Goal: Task Accomplishment & Management: Manage account settings

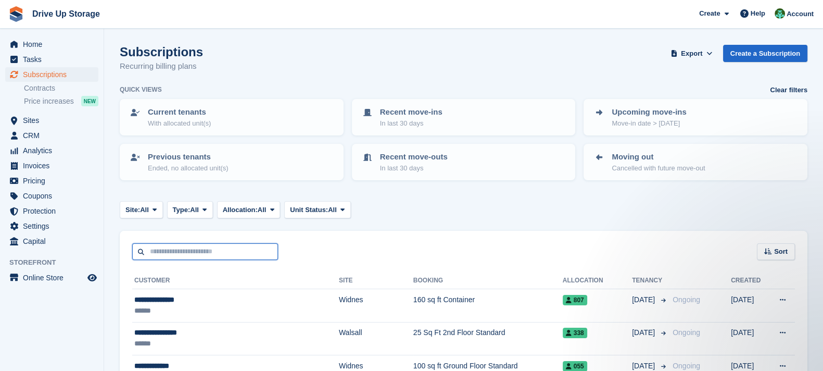
click at [229, 250] on input "text" at bounding box center [205, 251] width 146 height 17
type input "***"
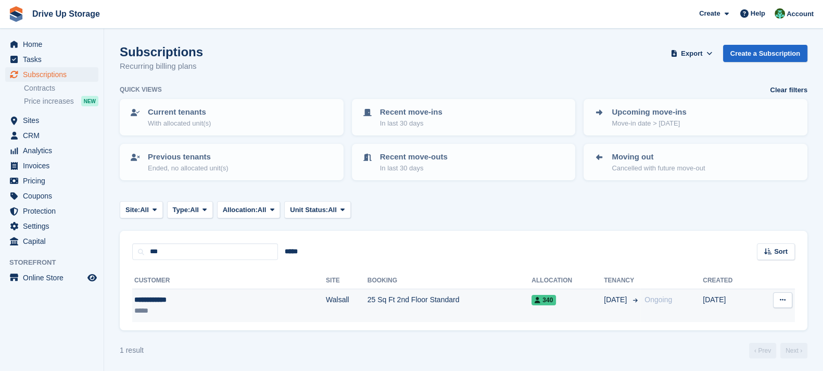
click at [326, 300] on td "Walsall" at bounding box center [347, 305] width 42 height 33
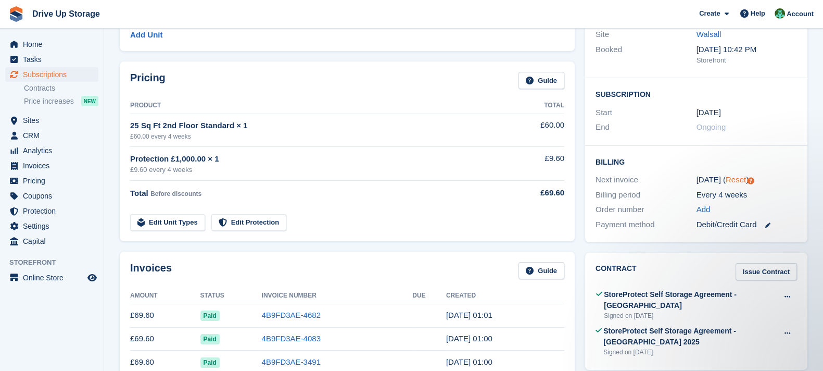
click at [737, 180] on link "Reset" at bounding box center [735, 179] width 20 height 9
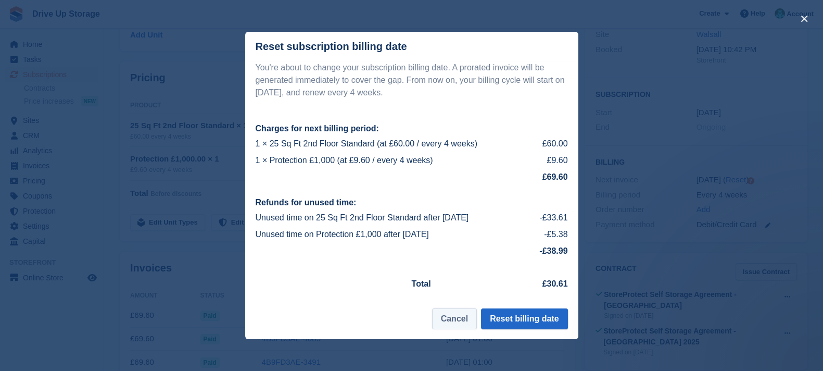
click at [475, 320] on button "Cancel" at bounding box center [454, 318] width 45 height 21
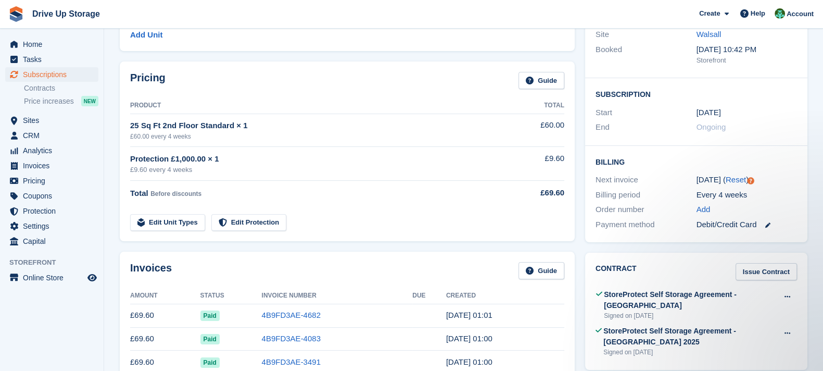
click at [291, 308] on td "4B9FD3AE-4682" at bounding box center [337, 314] width 151 height 23
click at [291, 321] on td "4B9FD3AE-4682" at bounding box center [337, 314] width 151 height 23
click at [292, 312] on link "4B9FD3AE-4682" at bounding box center [291, 314] width 59 height 9
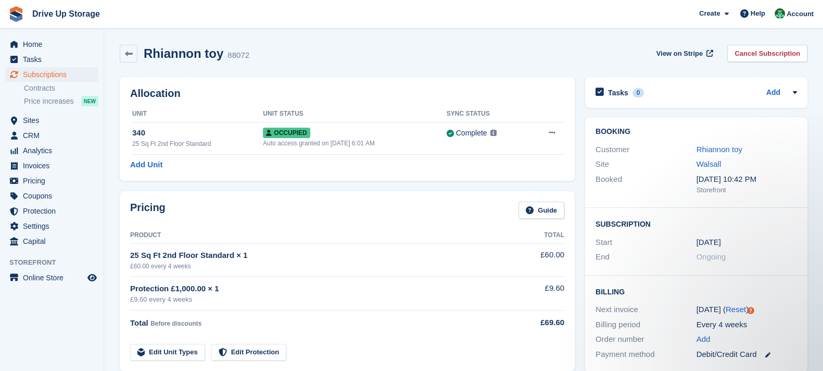
scroll to position [130, 0]
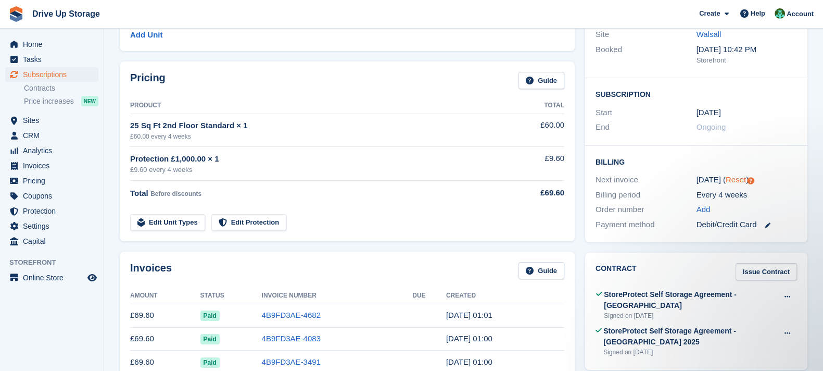
click at [740, 176] on link "Reset" at bounding box center [735, 179] width 20 height 9
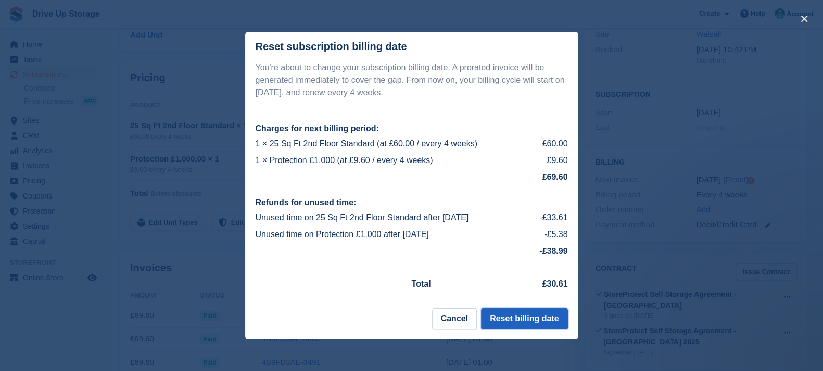
click at [544, 317] on button "Reset billing date" at bounding box center [524, 318] width 86 height 21
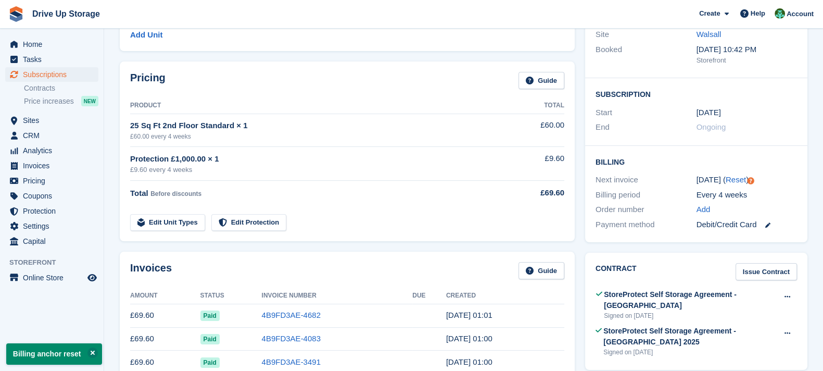
scroll to position [233, 0]
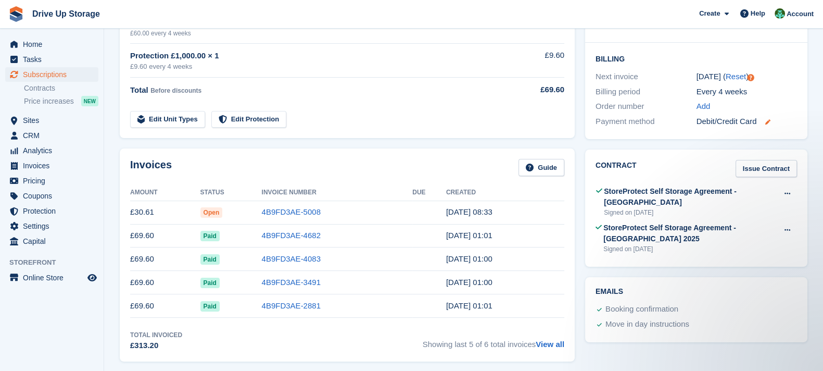
click at [768, 123] on icon at bounding box center [767, 121] width 5 height 5
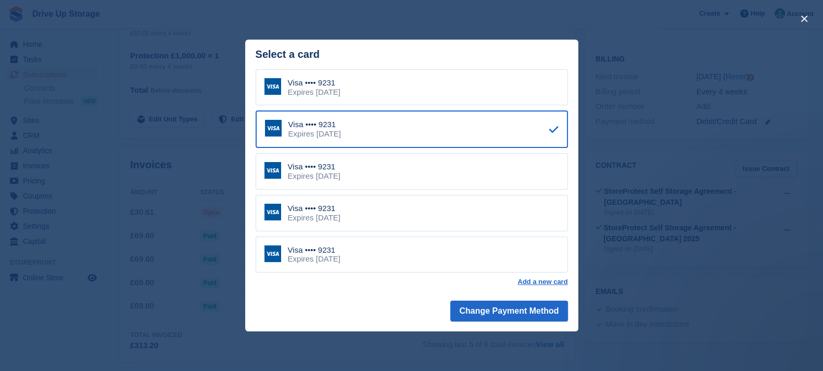
click at [599, 129] on div "close" at bounding box center [411, 185] width 823 height 371
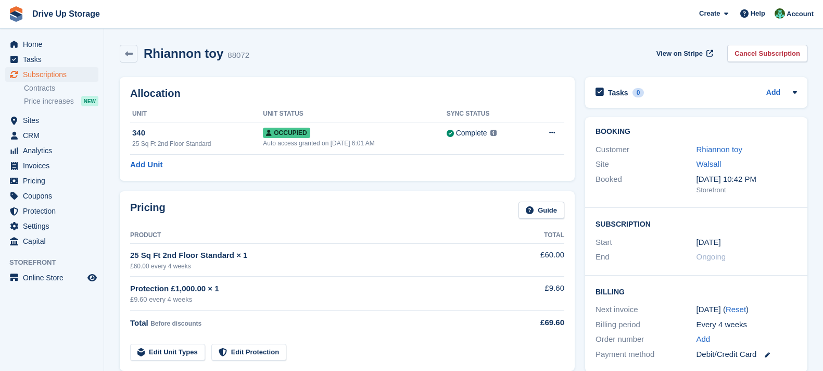
scroll to position [232, 0]
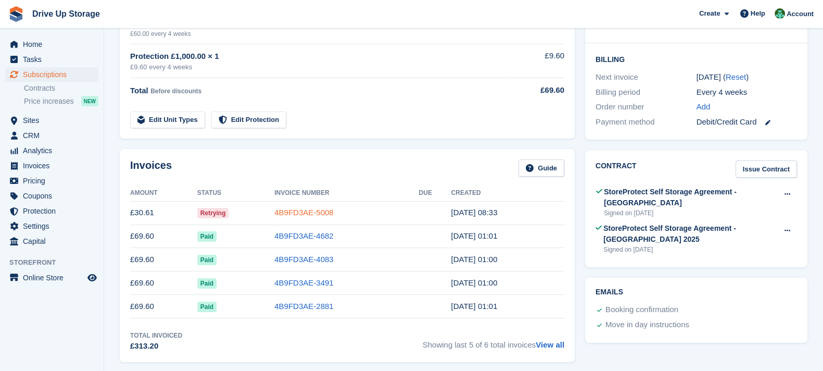
click at [322, 209] on link "4B9FD3AE-5008" at bounding box center [303, 212] width 59 height 9
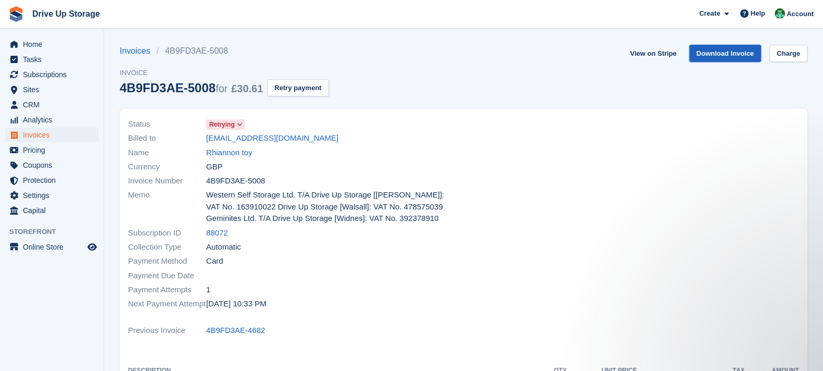
click at [709, 55] on link "Download Invoice" at bounding box center [725, 53] width 72 height 17
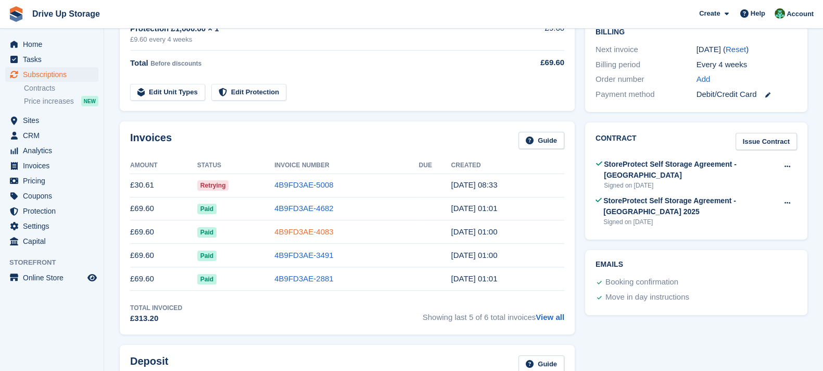
scroll to position [232, 0]
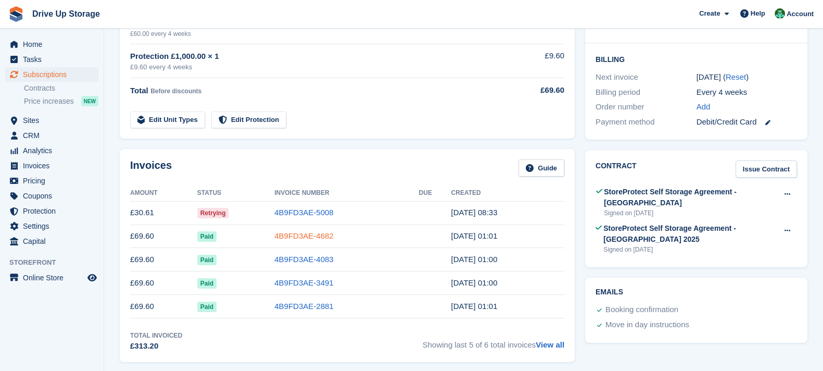
click at [303, 229] on td "4B9FD3AE-4682" at bounding box center [346, 235] width 144 height 23
click at [304, 233] on link "4B9FD3AE-4682" at bounding box center [303, 235] width 59 height 9
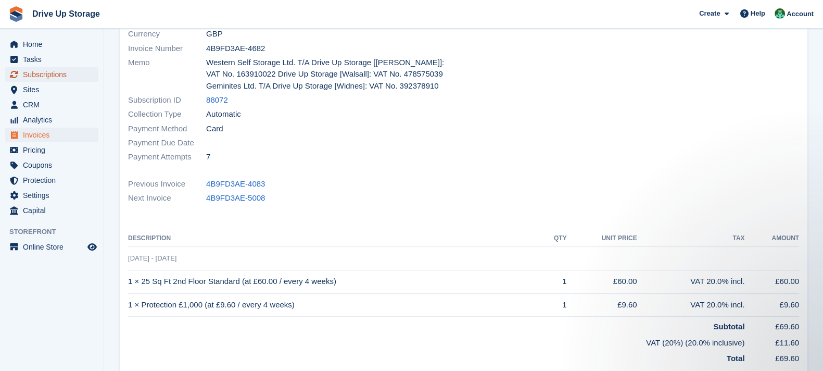
click at [67, 69] on span "Subscriptions" at bounding box center [54, 74] width 62 height 15
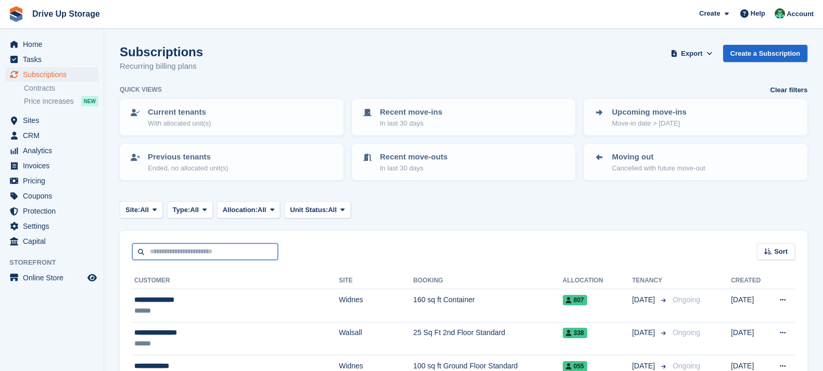
click at [246, 253] on input "text" at bounding box center [205, 251] width 146 height 17
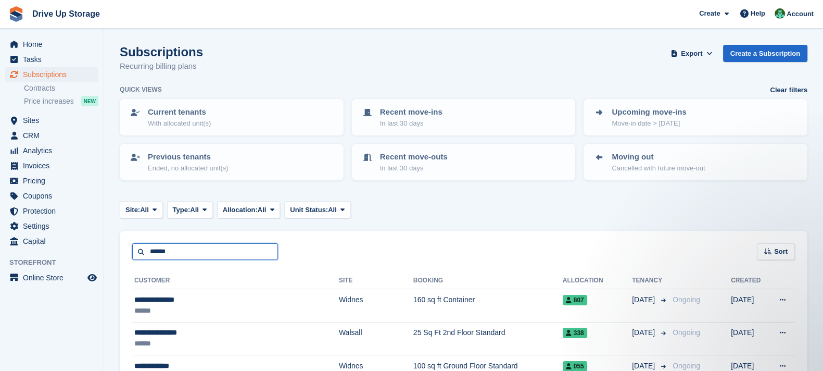
type input "******"
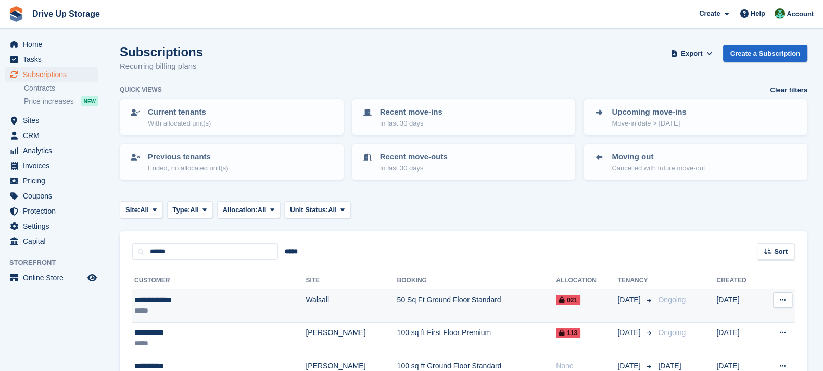
click at [412, 307] on td "50 Sq Ft Ground Floor Standard" at bounding box center [476, 305] width 159 height 33
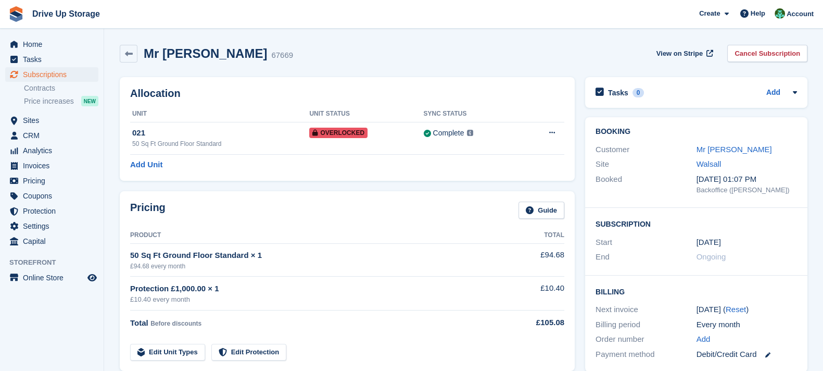
scroll to position [260, 0]
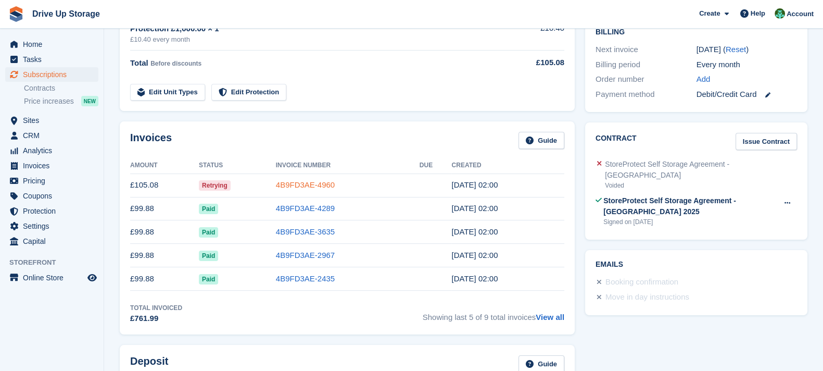
click at [319, 180] on link "4B9FD3AE-4960" at bounding box center [305, 184] width 59 height 9
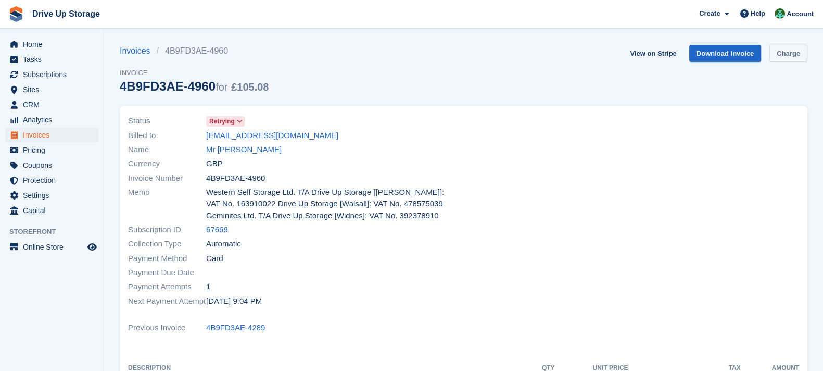
click at [783, 54] on link "Charge" at bounding box center [788, 53] width 38 height 17
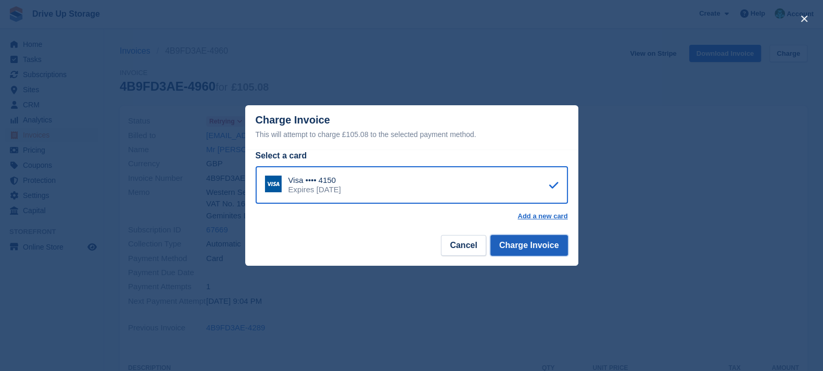
click at [552, 246] on button "Charge Invoice" at bounding box center [529, 245] width 78 height 21
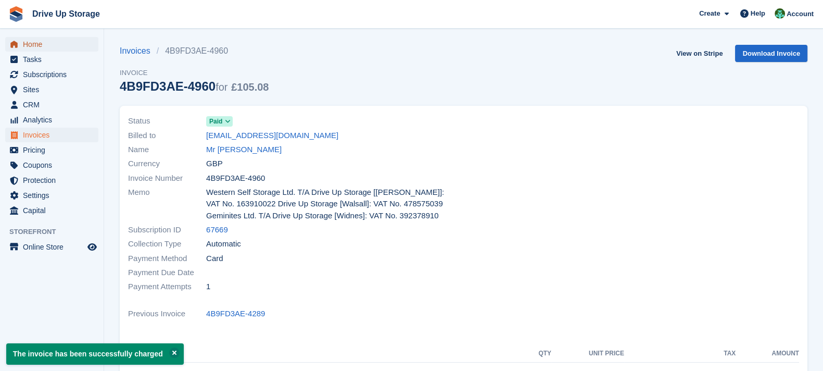
click at [83, 43] on span "Home" at bounding box center [54, 44] width 62 height 15
